Goal: Information Seeking & Learning: Learn about a topic

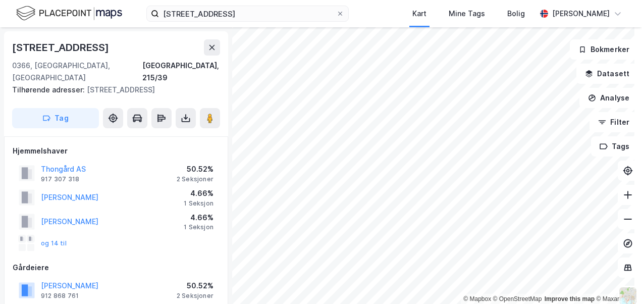
click at [137, 161] on div "Thongård AS 917 307 318 50.52% 2 Seksjoner" at bounding box center [116, 173] width 207 height 24
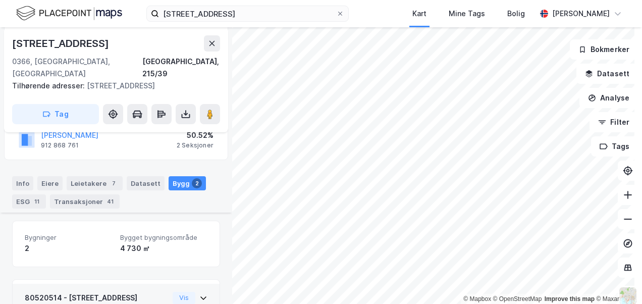
scroll to position [251, 0]
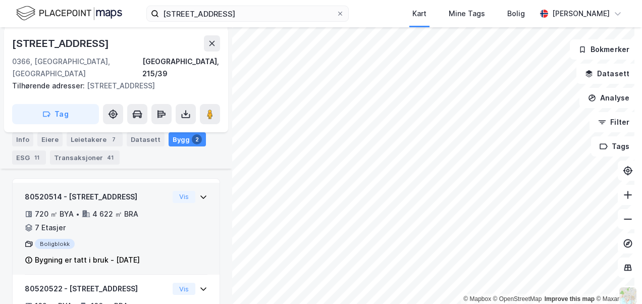
click at [100, 223] on div "80520514 - [STREET_ADDRESS] 720 ㎡ BYA • 4 622 ㎡ BRA • 7 Etasjer Boligblokk Bygn…" at bounding box center [97, 229] width 144 height 76
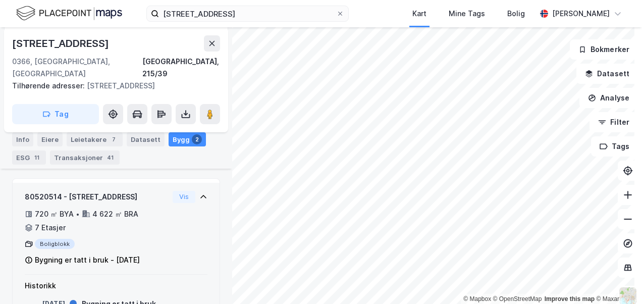
scroll to position [380, 0]
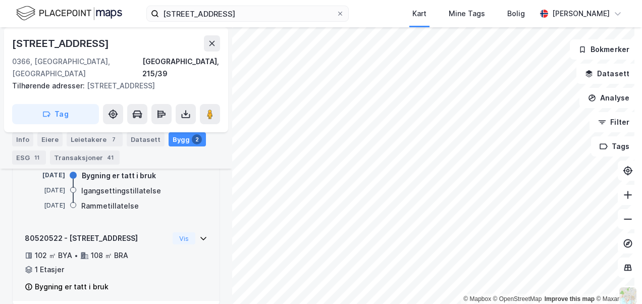
click at [106, 232] on div "80520522 - [STREET_ADDRESS]" at bounding box center [97, 238] width 144 height 12
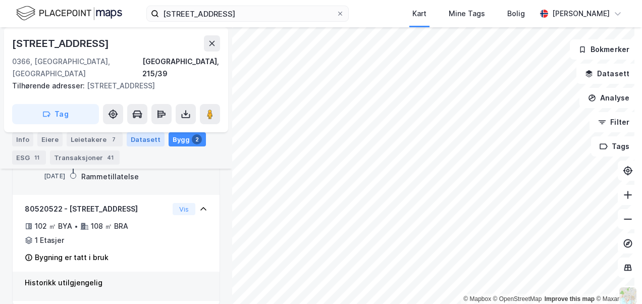
click at [135, 144] on div "Datasett" at bounding box center [146, 139] width 38 height 14
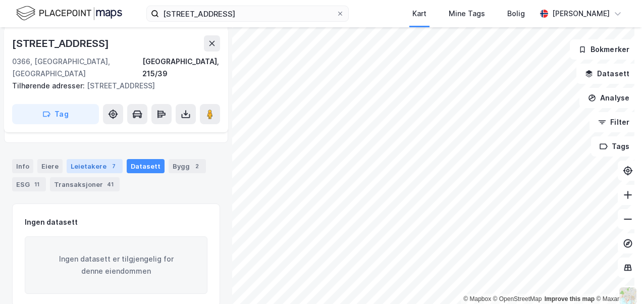
scroll to position [169, 0]
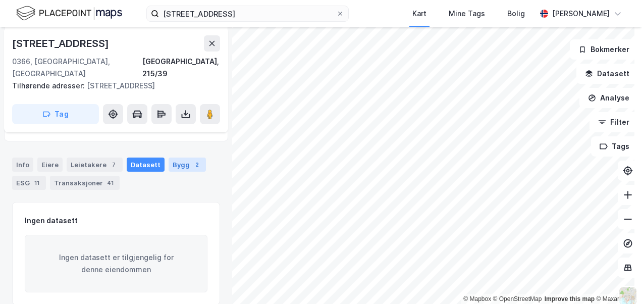
click at [193, 158] on div "Bygg 2" at bounding box center [187, 165] width 37 height 14
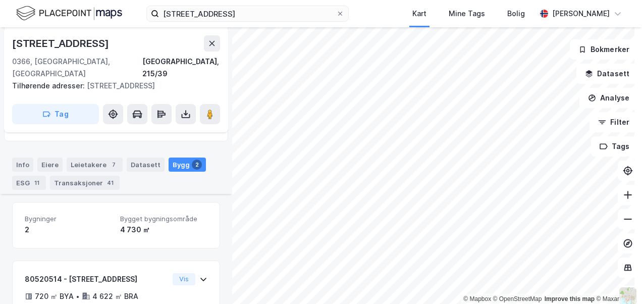
scroll to position [302, 0]
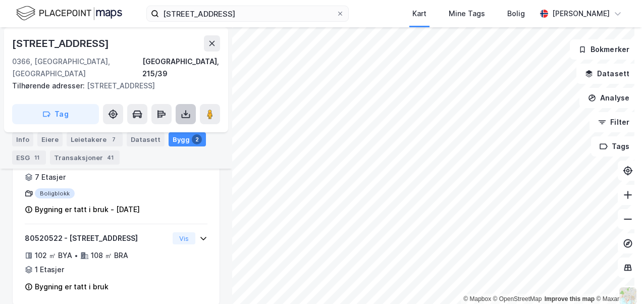
click at [181, 109] on icon at bounding box center [186, 114] width 10 height 10
click at [45, 137] on div "Eiere" at bounding box center [49, 139] width 25 height 14
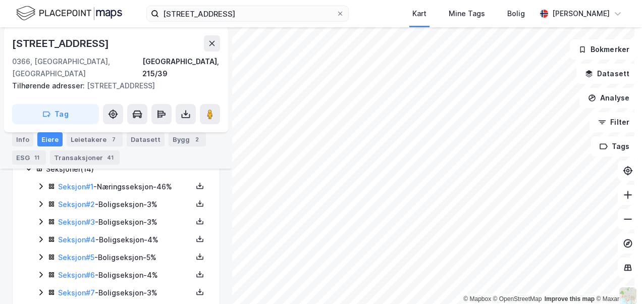
scroll to position [201, 0]
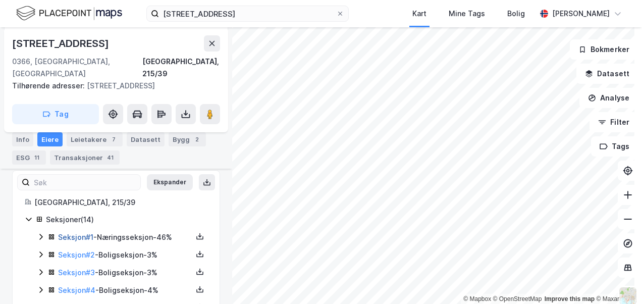
click at [71, 233] on link "Seksjon # 1" at bounding box center [75, 237] width 35 height 9
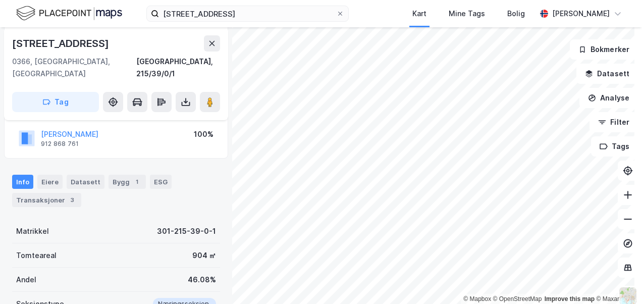
scroll to position [103, 0]
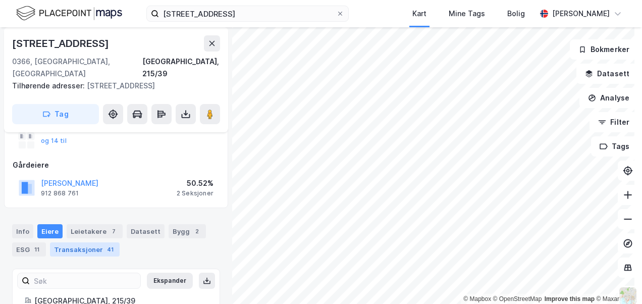
scroll to position [204, 0]
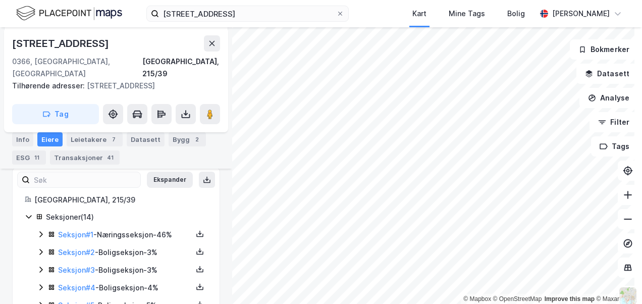
click at [38, 248] on icon at bounding box center [41, 252] width 8 height 8
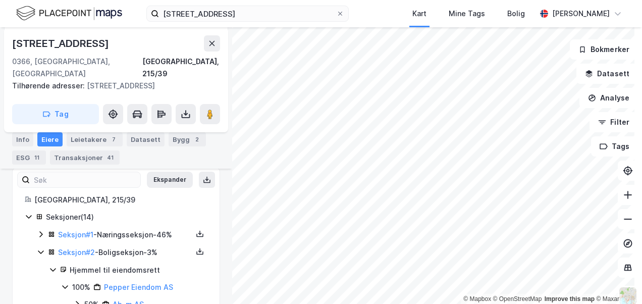
scroll to position [254, 0]
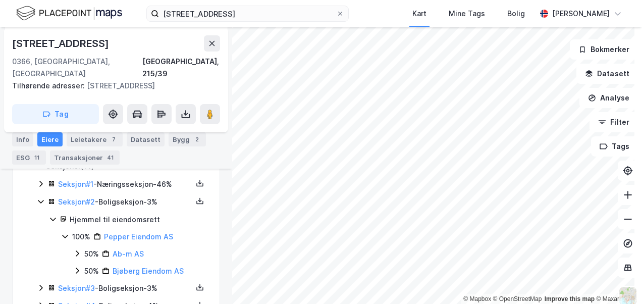
click at [44, 284] on icon at bounding box center [41, 288] width 8 height 8
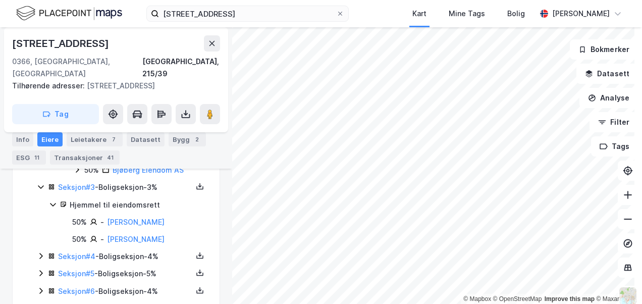
click at [40, 252] on icon at bounding box center [41, 256] width 8 height 8
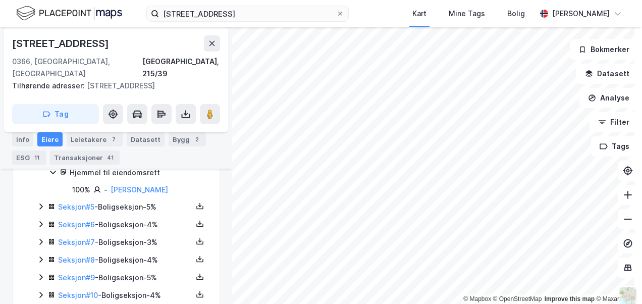
click at [37, 203] on icon at bounding box center [41, 207] width 8 height 8
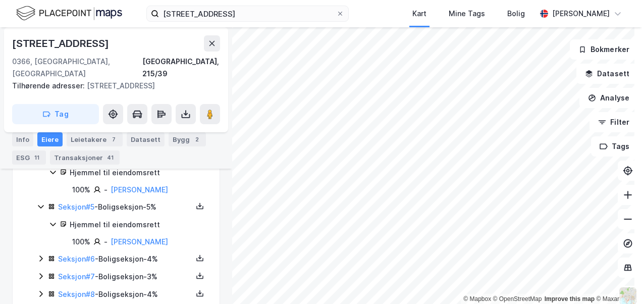
click at [41, 256] on icon at bounding box center [40, 259] width 3 height 6
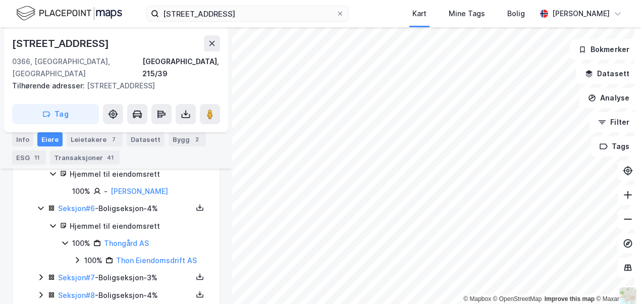
click at [43, 272] on div "Seksjon # 7 - Boligseksjon - 3%" at bounding box center [122, 278] width 171 height 13
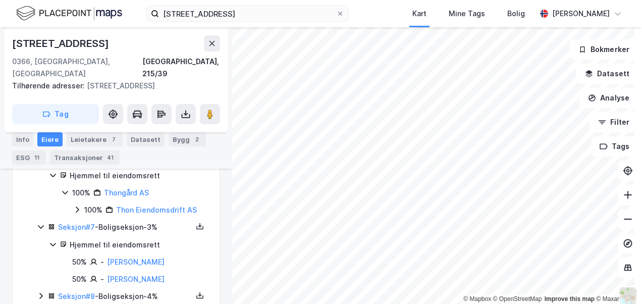
click at [39, 292] on icon at bounding box center [41, 296] width 8 height 8
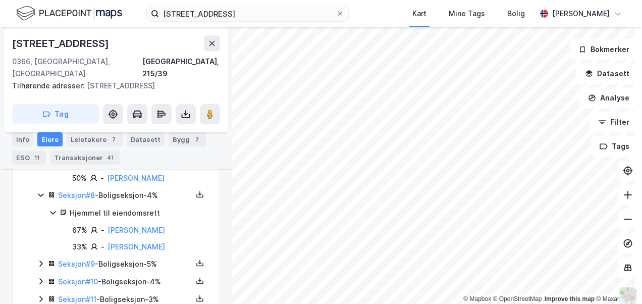
click at [43, 260] on icon at bounding box center [41, 264] width 8 height 8
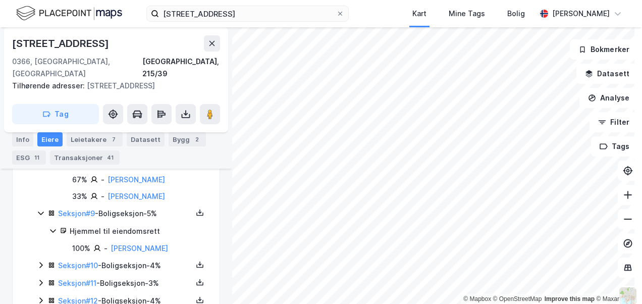
click at [42, 261] on icon at bounding box center [41, 265] width 8 height 8
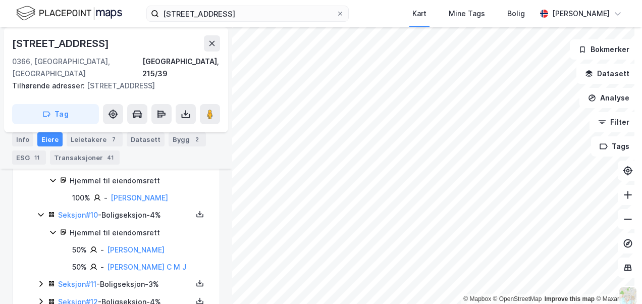
click at [40, 280] on icon at bounding box center [41, 284] width 8 height 8
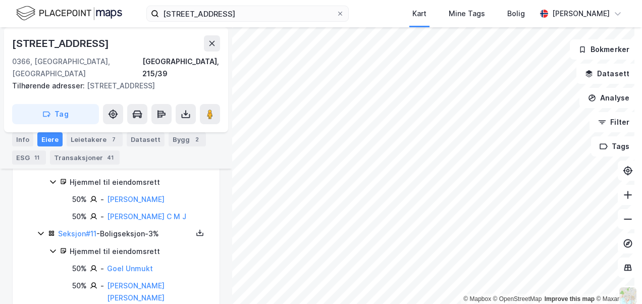
scroll to position [860, 0]
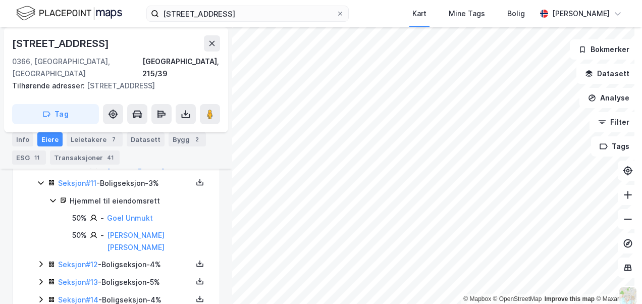
click at [39, 260] on icon at bounding box center [41, 264] width 8 height 8
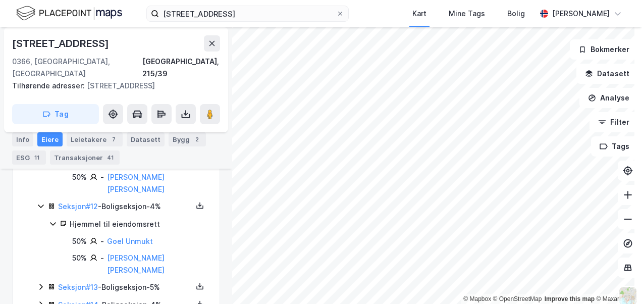
click at [45, 281] on div "Seksjon # 13 - Boligseksjon - 5%" at bounding box center [122, 287] width 171 height 13
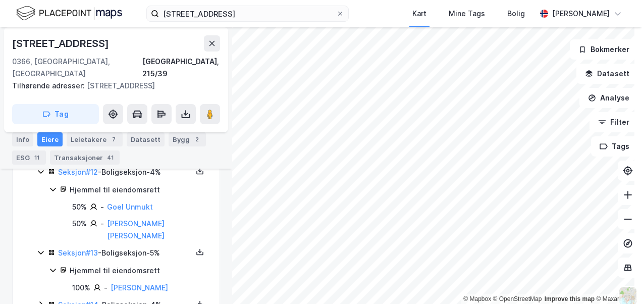
click at [37, 300] on icon at bounding box center [41, 304] width 8 height 8
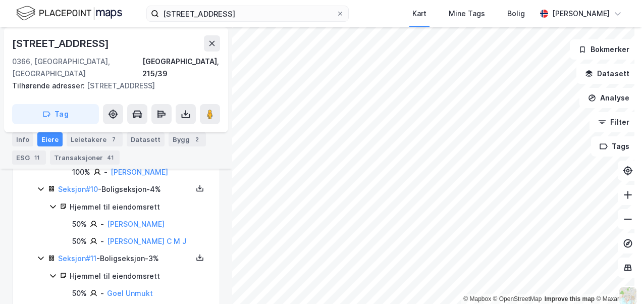
scroll to position [987, 0]
